Goal: Information Seeking & Learning: Learn about a topic

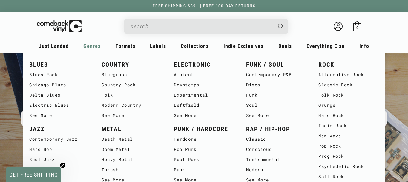
scroll to position [61, 0]
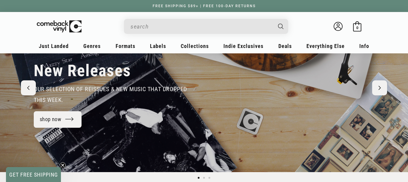
click at [62, 163] on circle "Close teaser" at bounding box center [63, 165] width 6 height 6
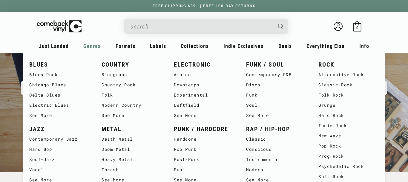
click at [71, 42] on div "Genres" at bounding box center [54, 48] width 34 height 14
click at [69, 46] on span "Genres" at bounding box center [54, 46] width 30 height 6
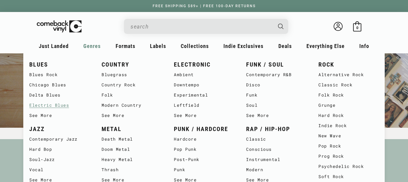
scroll to position [122, 0]
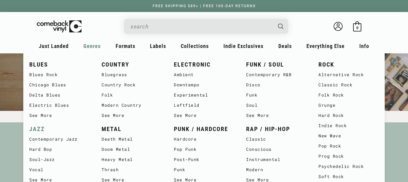
click at [44, 130] on link "JAZZ" at bounding box center [59, 129] width 60 height 10
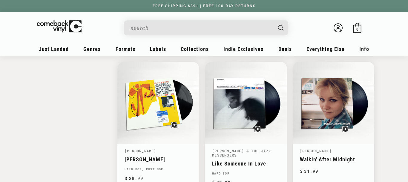
scroll to position [1037, 0]
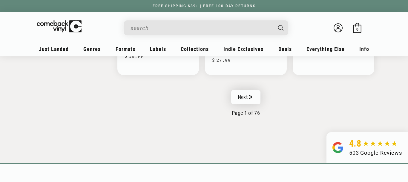
click at [250, 97] on icon "Pagination" at bounding box center [250, 97] width 3 height 4
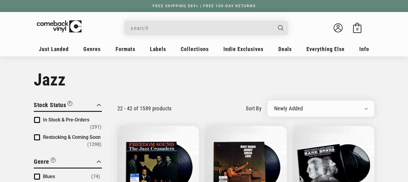
click at [164, 26] on input "When autocomplete results are available use up and down arrows to review and en…" at bounding box center [202, 28] width 142 height 12
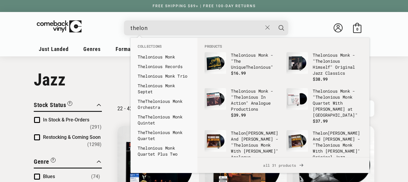
type input "[PERSON_NAME]"
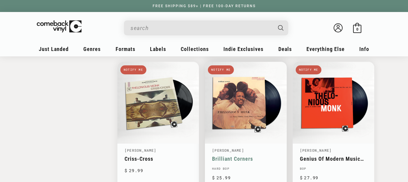
scroll to position [640, 0]
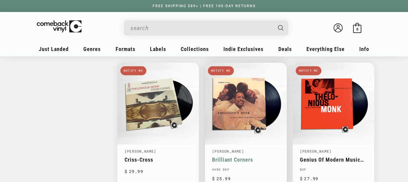
click at [249, 156] on link "Brilliant Corners" at bounding box center [245, 159] width 67 height 6
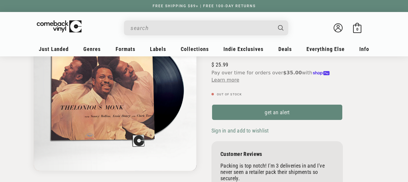
scroll to position [91, 0]
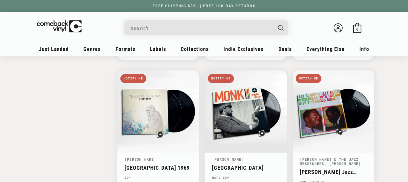
scroll to position [1037, 0]
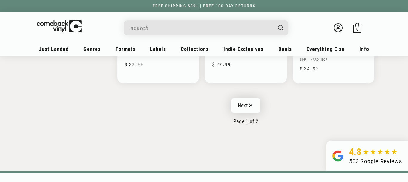
click at [249, 109] on link "Next" at bounding box center [245, 105] width 29 height 14
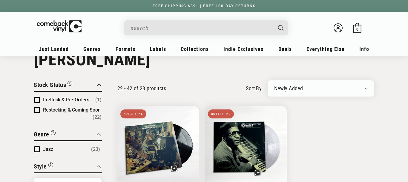
scroll to position [17, 0]
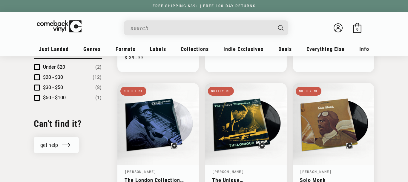
scroll to position [505, 0]
